Goal: Transaction & Acquisition: Purchase product/service

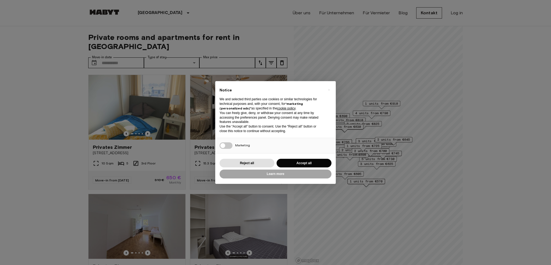
click at [167, 113] on div "× Notice We and selected third parties use cookies or similar technologies for …" at bounding box center [275, 132] width 551 height 265
click at [308, 164] on button "Accept all" at bounding box center [304, 163] width 55 height 9
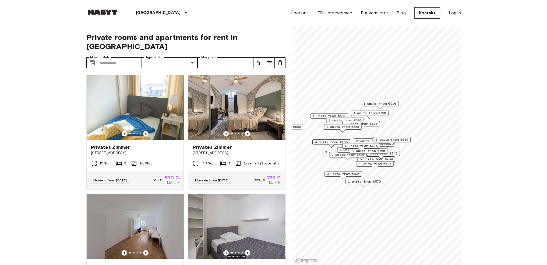
click at [259, 60] on icon "tune" at bounding box center [259, 62] width 4 height 5
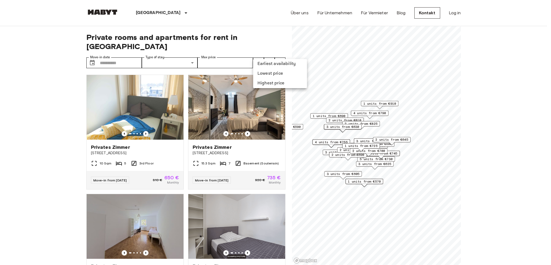
click at [259, 54] on div at bounding box center [275, 132] width 551 height 265
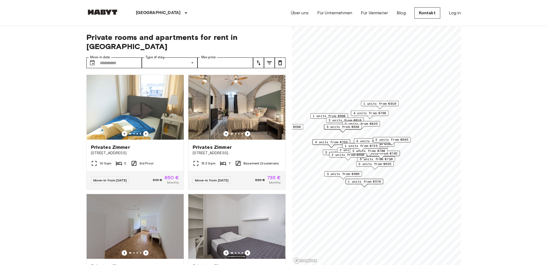
click at [267, 59] on icon "tune" at bounding box center [269, 62] width 6 height 6
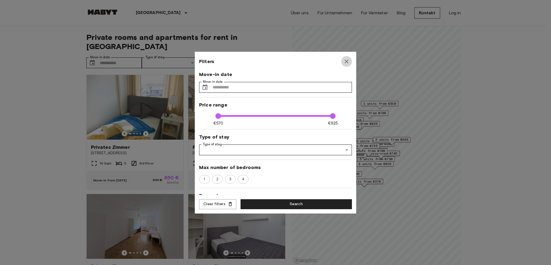
click at [346, 61] on icon "button" at bounding box center [346, 61] width 6 height 6
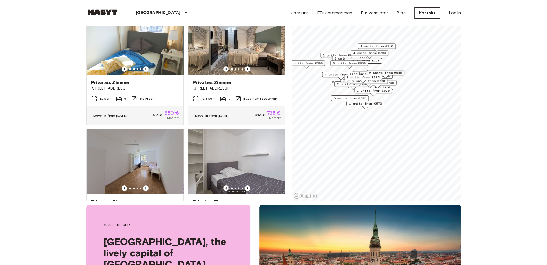
scroll to position [81, 0]
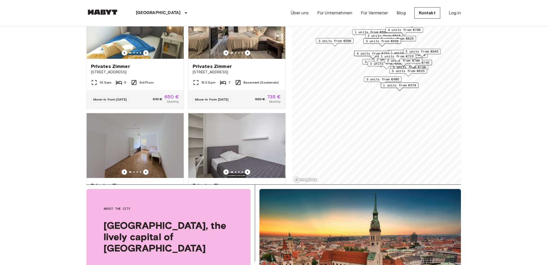
scroll to position [52, 0]
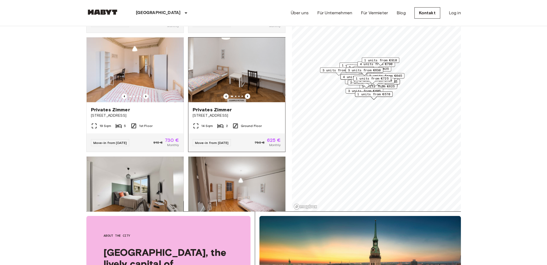
scroll to position [457, 0]
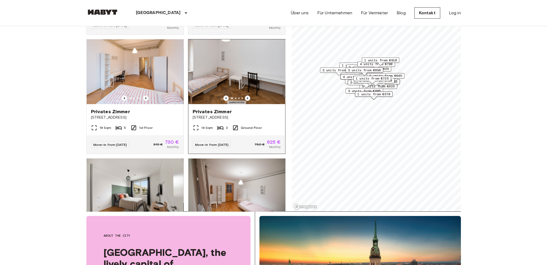
click at [245, 97] on icon "Previous image" at bounding box center [247, 97] width 5 height 5
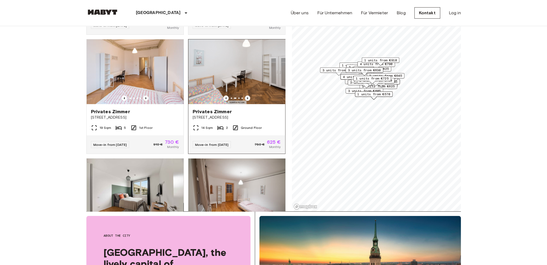
click at [245, 97] on icon "Previous image" at bounding box center [247, 97] width 5 height 5
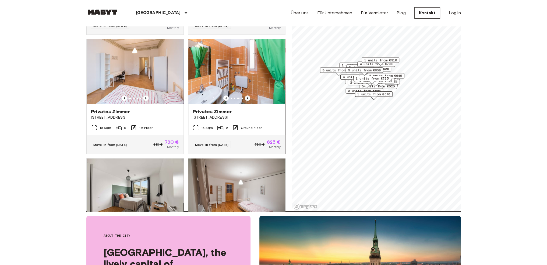
click at [245, 96] on icon "Previous image" at bounding box center [247, 97] width 5 height 5
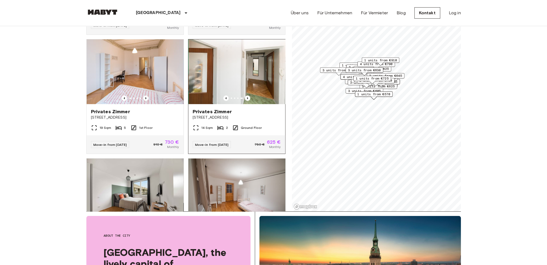
click at [243, 95] on img at bounding box center [236, 71] width 97 height 65
click at [245, 97] on icon "Previous image" at bounding box center [247, 97] width 5 height 5
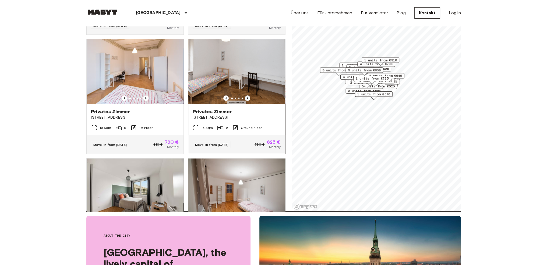
click at [245, 96] on icon "Previous image" at bounding box center [247, 97] width 5 height 5
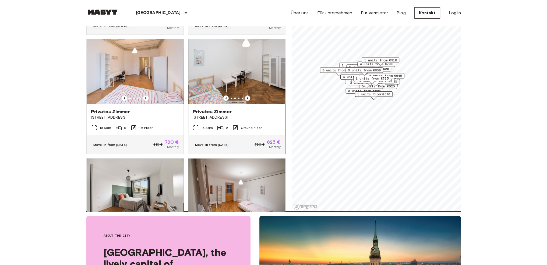
click at [245, 96] on icon "Previous image" at bounding box center [247, 97] width 5 height 5
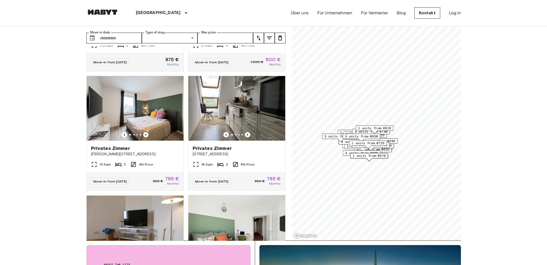
scroll to position [0, 0]
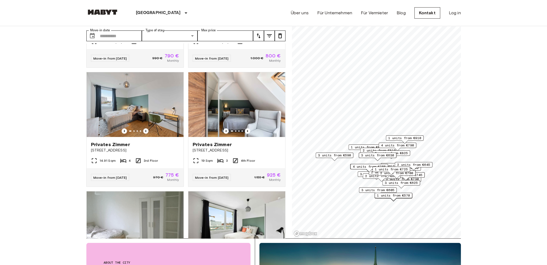
scroll to position [15, 0]
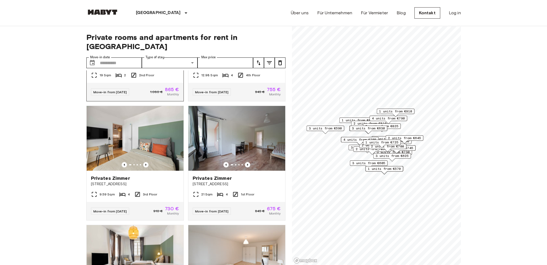
scroll to position [3046, 0]
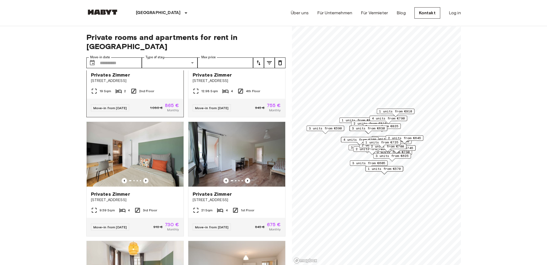
click at [146, 64] on icon "Previous image" at bounding box center [145, 61] width 5 height 5
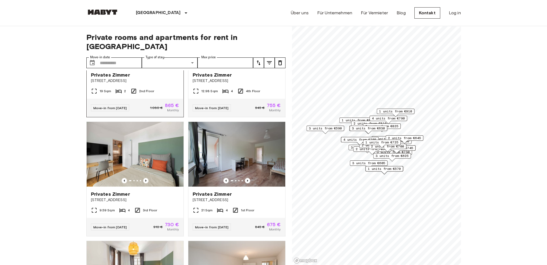
click at [146, 64] on icon "Previous image" at bounding box center [145, 61] width 5 height 5
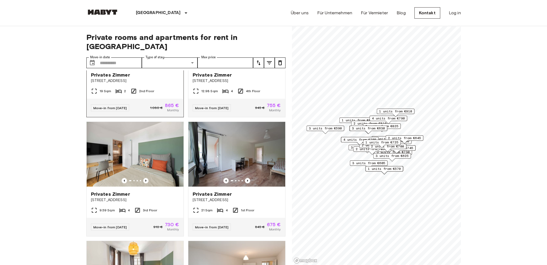
click at [146, 64] on icon "Previous image" at bounding box center [145, 61] width 5 height 5
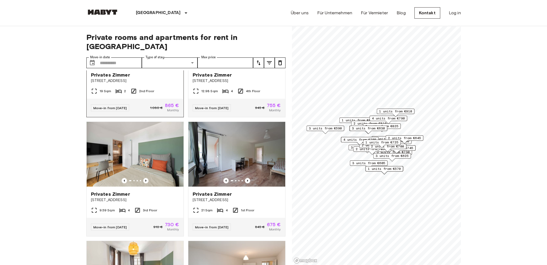
click at [146, 64] on icon "Previous image" at bounding box center [145, 61] width 5 height 5
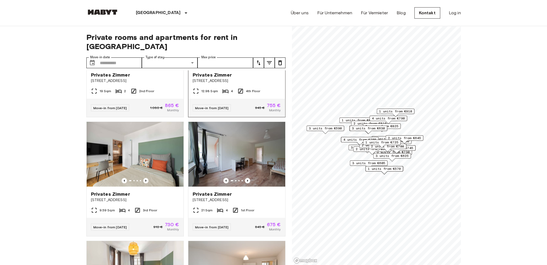
click at [245, 64] on icon "Previous image" at bounding box center [247, 61] width 5 height 5
click at [241, 64] on div at bounding box center [236, 61] width 97 height 5
click at [245, 64] on icon "Previous image" at bounding box center [247, 61] width 5 height 5
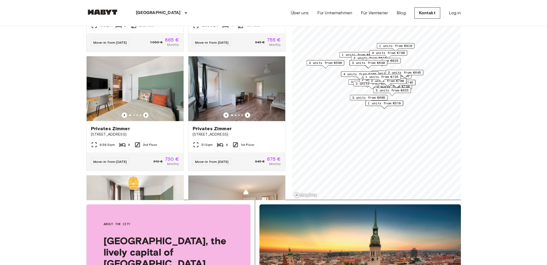
scroll to position [81, 0]
